Goal: Task Accomplishment & Management: Manage account settings

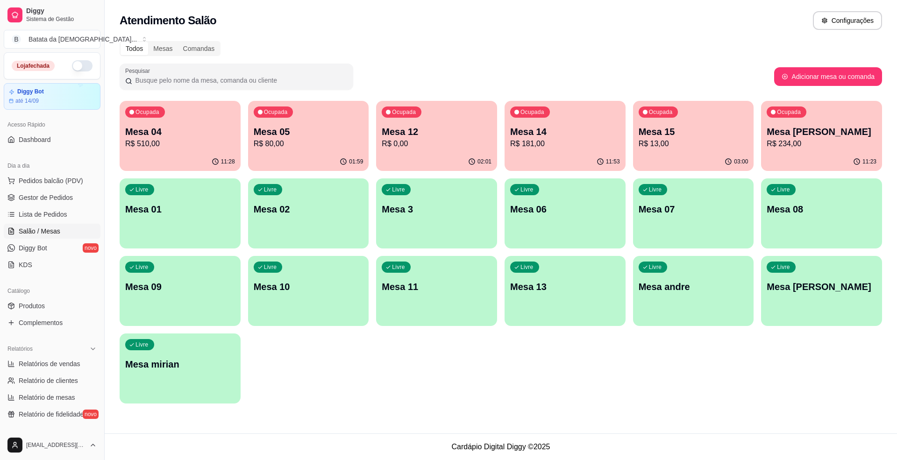
scroll to position [124, 0]
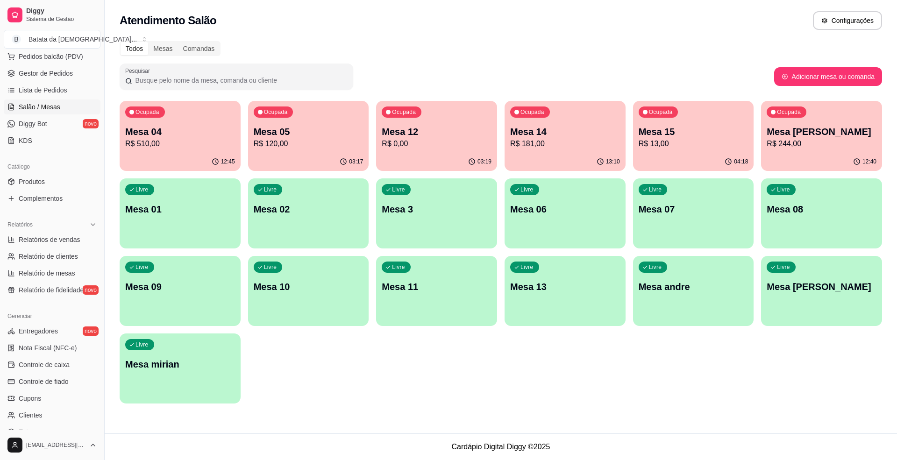
click at [260, 113] on icon "button" at bounding box center [260, 112] width 5 height 5
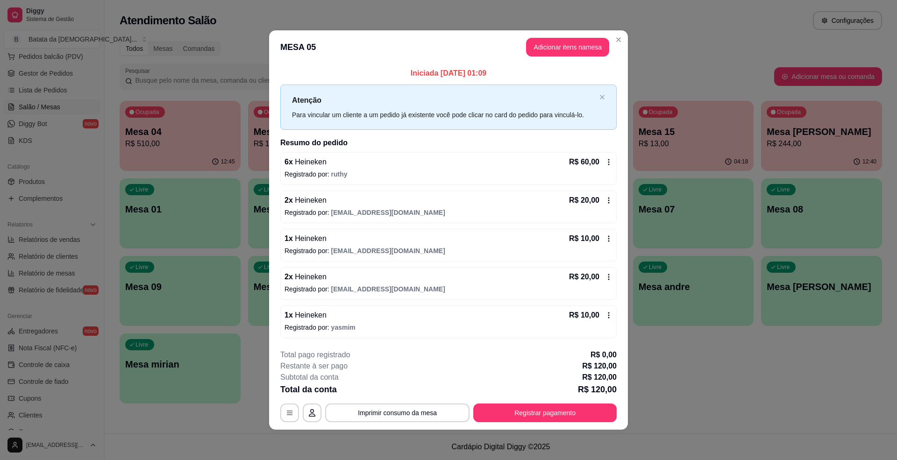
scroll to position [0, 0]
click at [509, 402] on div "**********" at bounding box center [448, 385] width 336 height 73
click at [512, 407] on button "Registrar pagamento" at bounding box center [544, 413] width 143 height 19
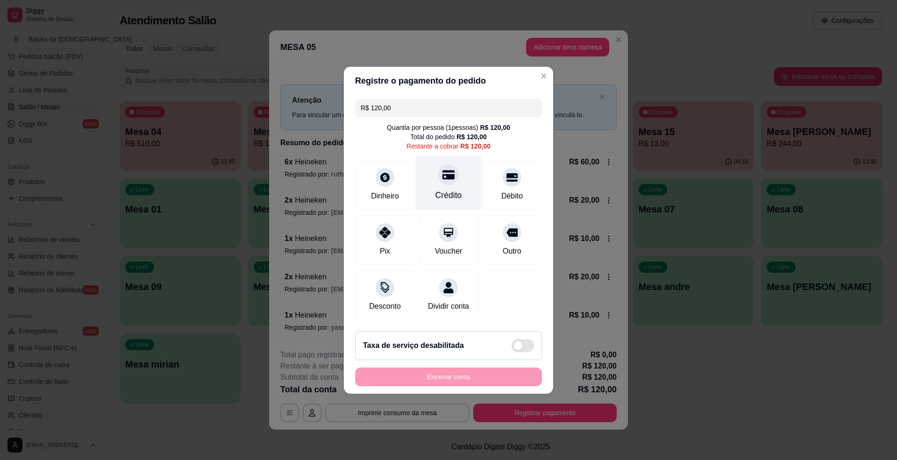
click at [454, 173] on div "Crédito" at bounding box center [449, 183] width 66 height 55
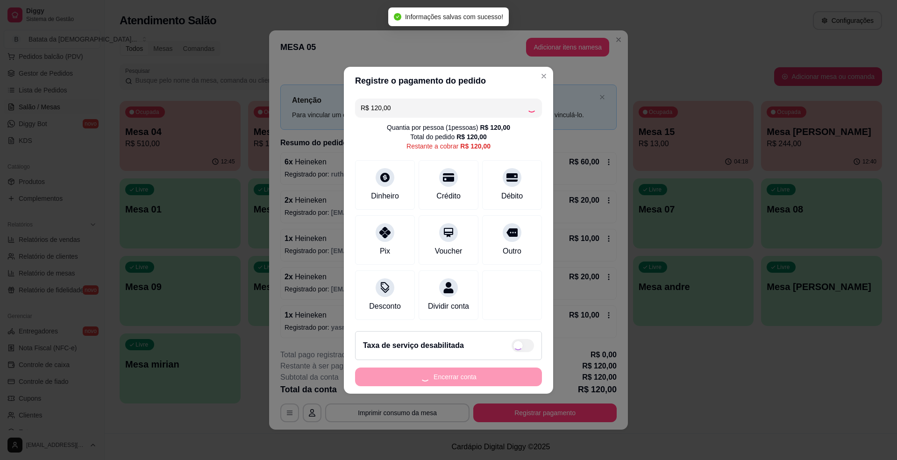
type input "R$ 0,00"
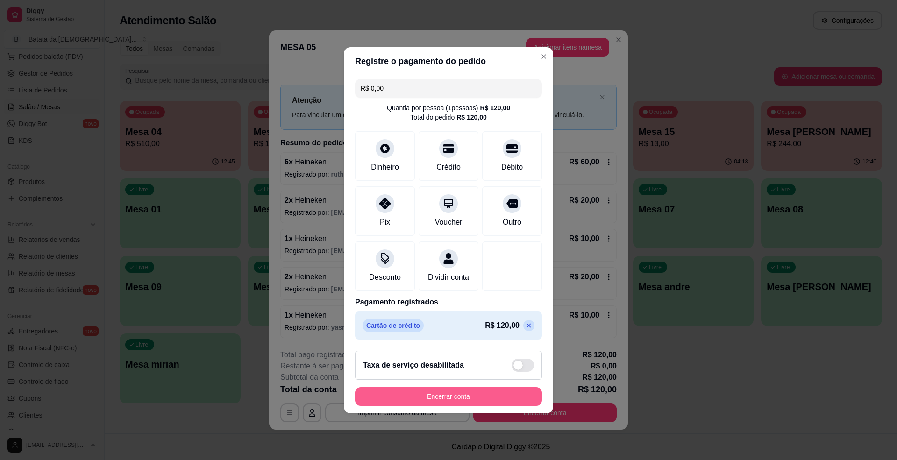
click at [447, 403] on button "Encerrar conta" at bounding box center [448, 396] width 187 height 19
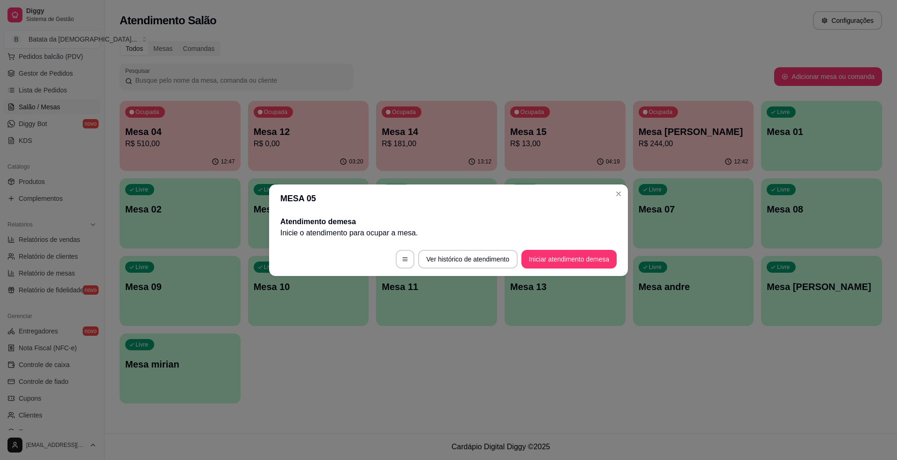
scroll to position [0, 0]
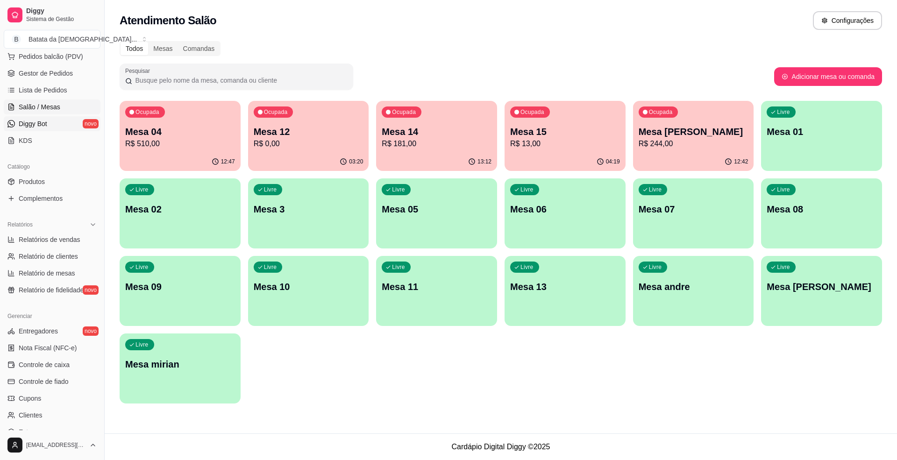
click at [47, 123] on link "Diggy Bot novo" at bounding box center [52, 123] width 97 height 15
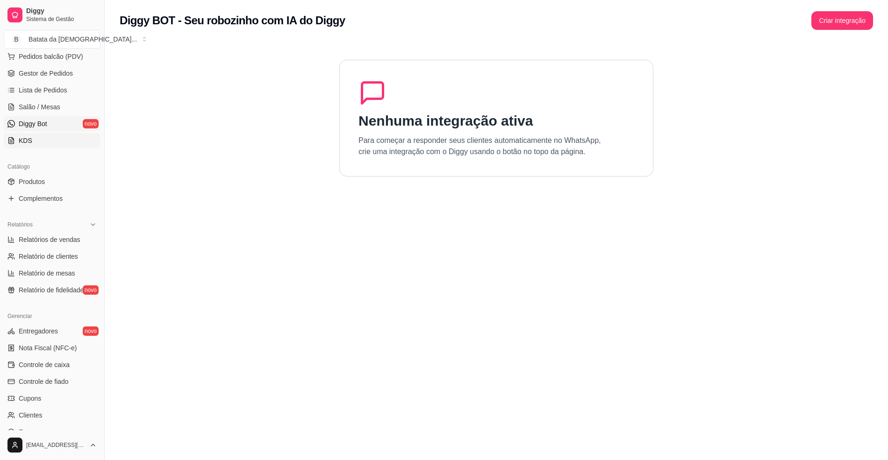
click at [46, 144] on link "KDS" at bounding box center [52, 140] width 97 height 15
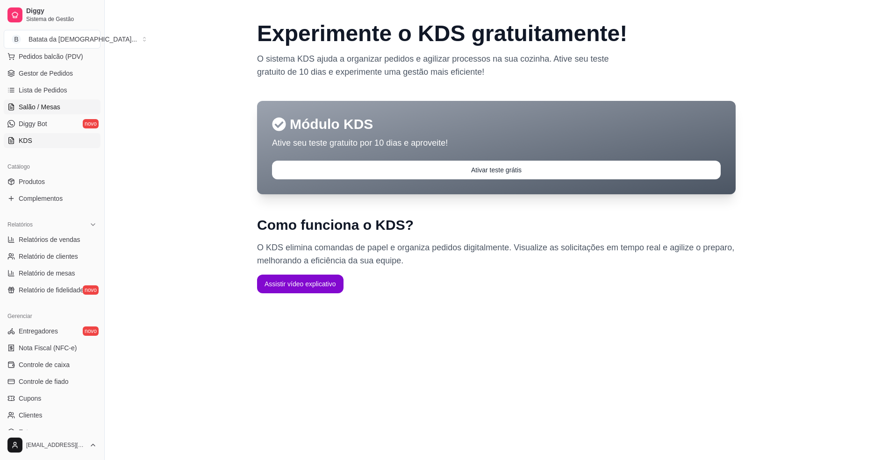
click at [50, 107] on span "Salão / Mesas" at bounding box center [40, 106] width 42 height 9
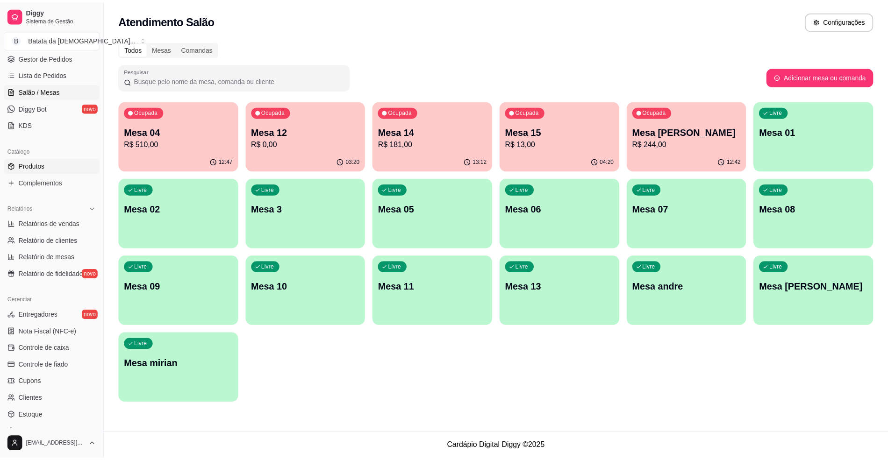
scroll to position [212, 0]
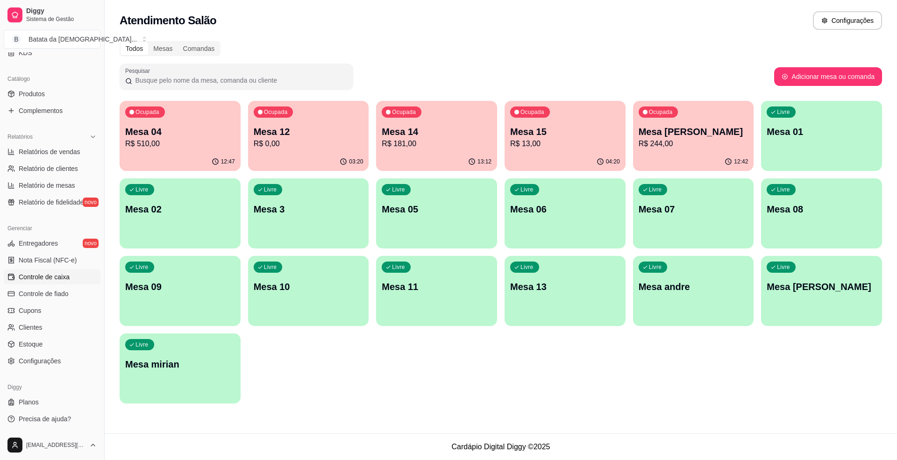
click at [81, 274] on link "Controle de caixa" at bounding box center [52, 277] width 97 height 15
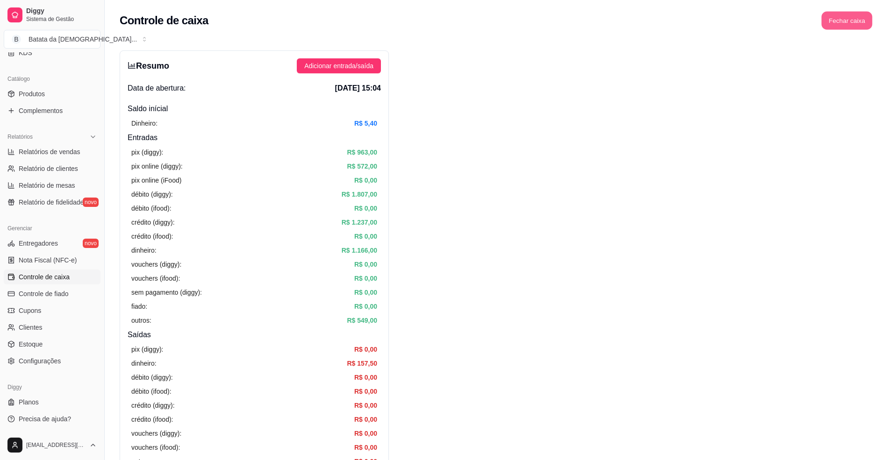
click at [858, 22] on button "Fechar caixa" at bounding box center [846, 21] width 51 height 18
click at [871, 78] on span "Sim" at bounding box center [872, 83] width 11 height 10
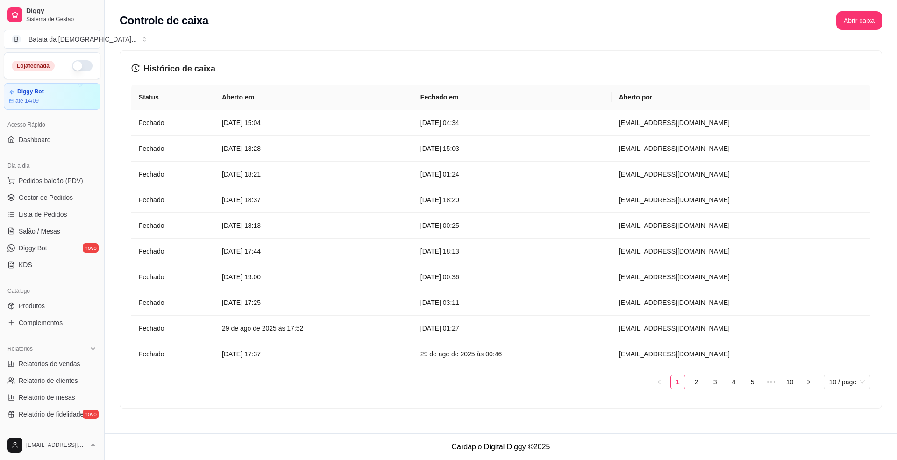
click at [442, 51] on div "Histórico de caixa Status Aberto em [GEOGRAPHIC_DATA] em [GEOGRAPHIC_DATA] por …" at bounding box center [500, 229] width 761 height 357
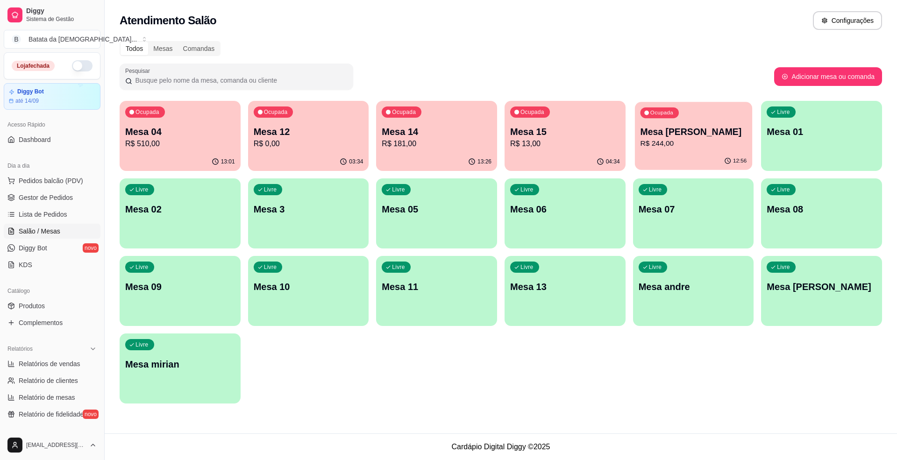
click at [686, 148] on p "R$ 244,00" at bounding box center [693, 143] width 107 height 11
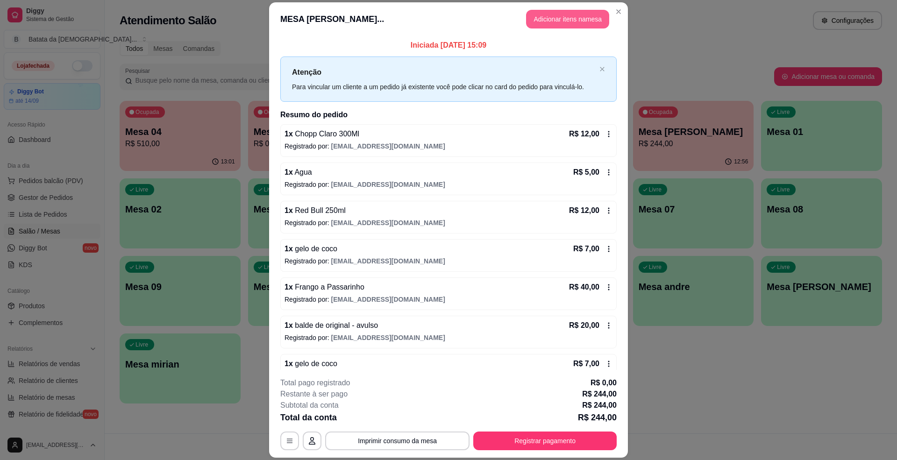
click at [549, 25] on button "Adicionar itens na mesa" at bounding box center [567, 19] width 83 height 19
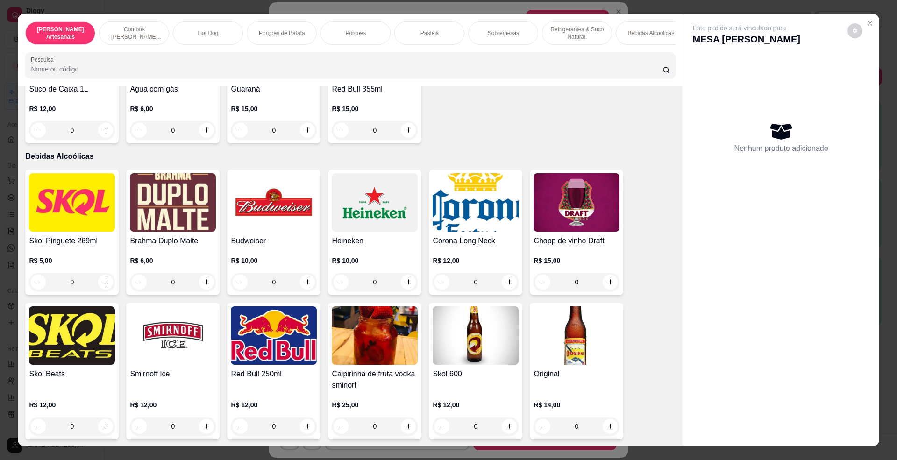
scroll to position [1870, 0]
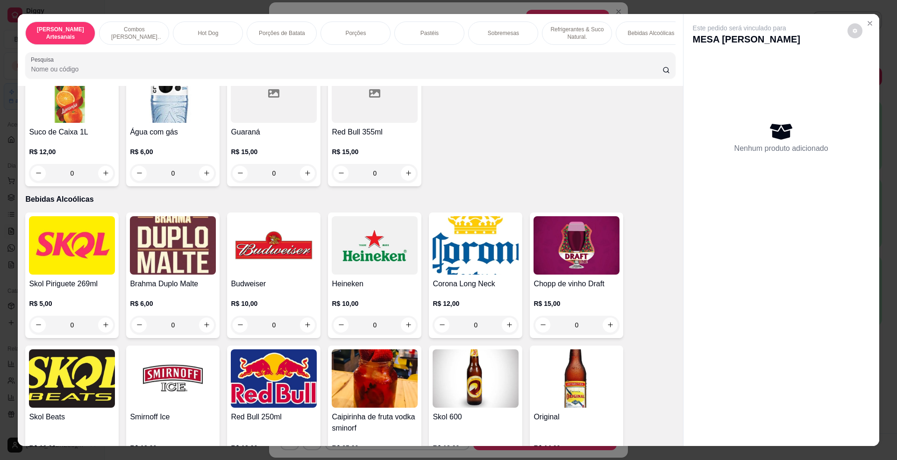
click at [371, 240] on img at bounding box center [375, 245] width 86 height 58
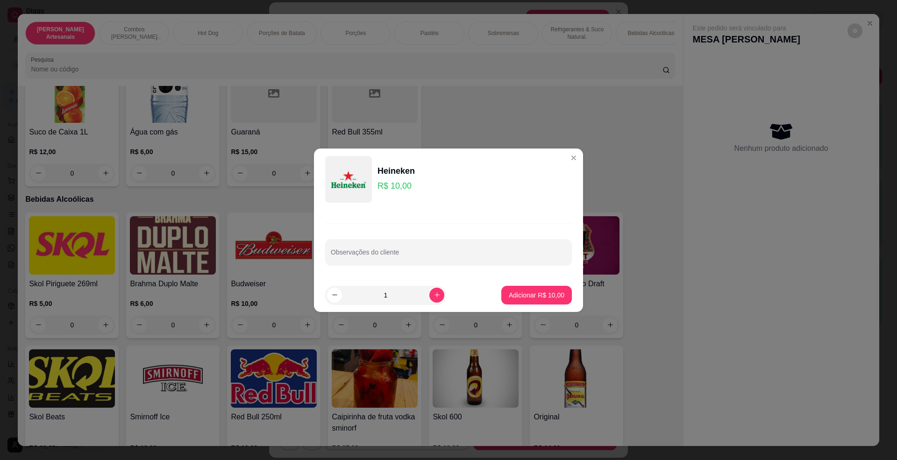
click at [547, 285] on footer "1 Adicionar R$ 10,00" at bounding box center [448, 295] width 269 height 34
click at [541, 293] on p "Adicionar R$ 10,00" at bounding box center [537, 295] width 54 height 9
type input "1"
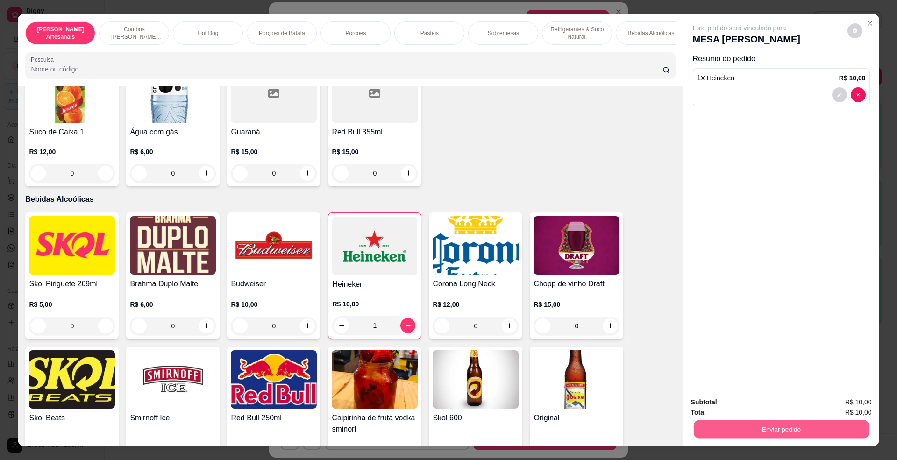
click at [787, 428] on button "Enviar pedido" at bounding box center [780, 429] width 175 height 18
click at [737, 404] on button "Não registrar e enviar pedido" at bounding box center [749, 406] width 94 height 17
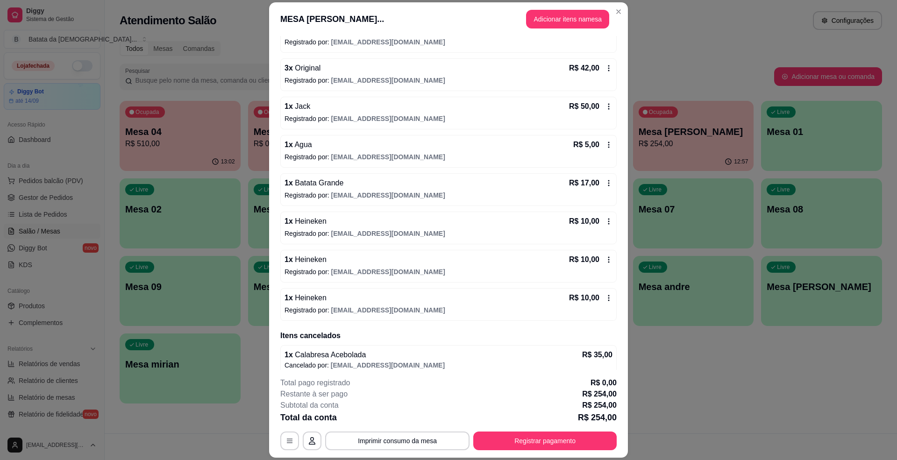
scroll to position [358, 0]
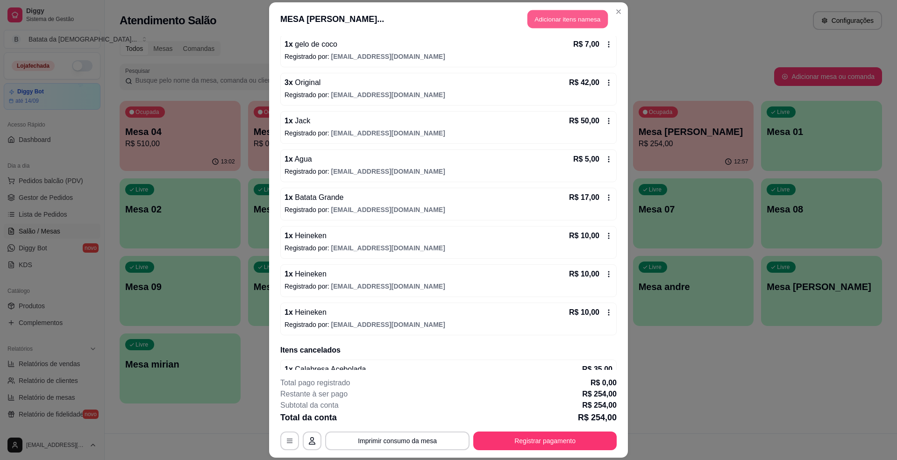
click at [604, 11] on header "MESA carlito domingo... Adicionar itens na mesa" at bounding box center [448, 19] width 359 height 34
